Goal: Information Seeking & Learning: Learn about a topic

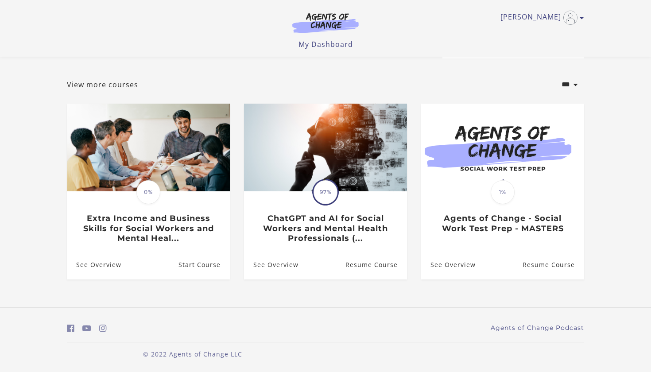
scroll to position [35, 0]
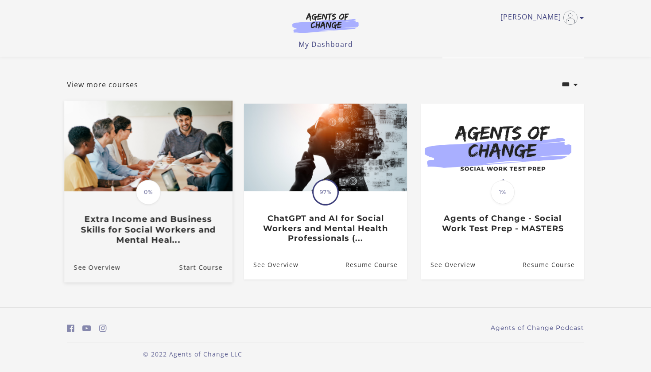
click at [145, 194] on span "0%" at bounding box center [148, 192] width 25 height 25
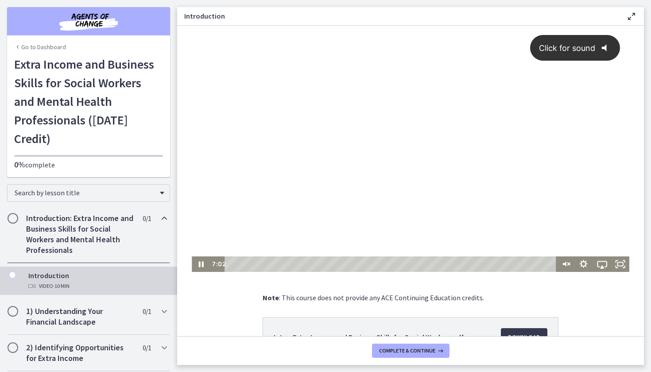
click at [357, 164] on div "Click for sound @keyframes VOLUME_SMALL_WAVE_FLASH { 0% { opacity: 0; } 33% { o…" at bounding box center [411, 141] width 438 height 231
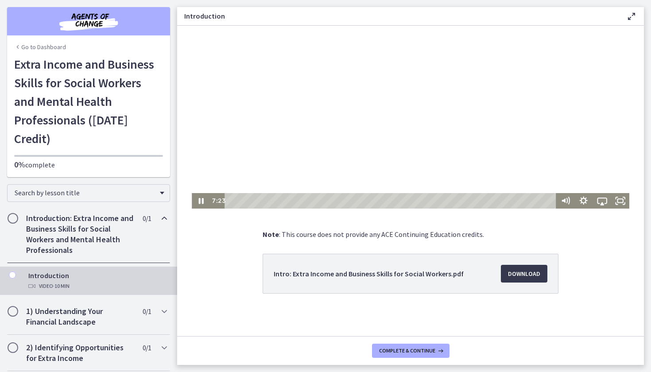
scroll to position [63, 0]
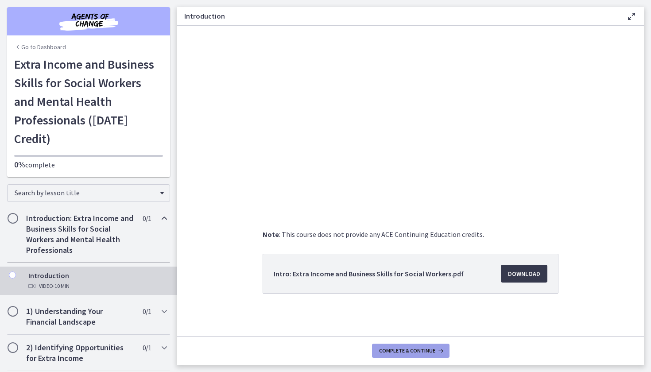
click at [404, 348] on span "Complete & continue" at bounding box center [407, 350] width 56 height 7
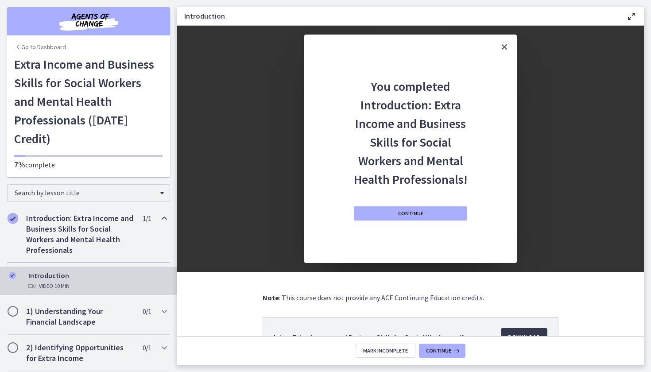
scroll to position [0, 0]
click at [444, 350] on span "Continue" at bounding box center [438, 350] width 25 height 7
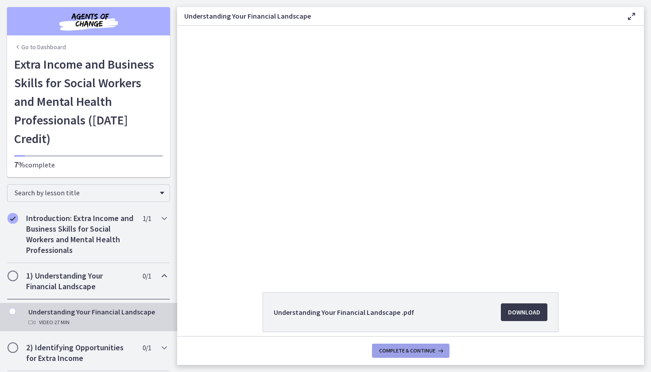
click at [423, 352] on span "Complete & continue" at bounding box center [407, 350] width 56 height 7
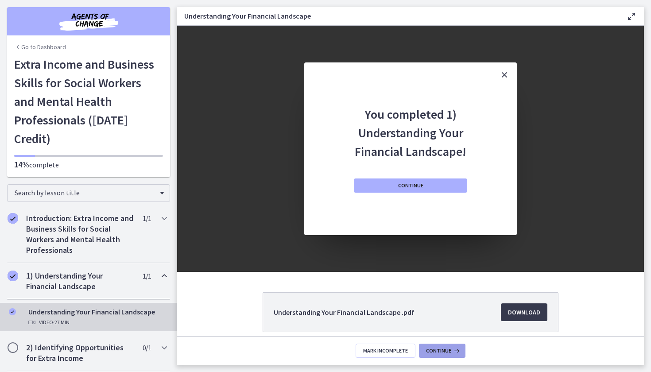
click at [439, 349] on span "Continue" at bounding box center [438, 350] width 25 height 7
